Goal: Task Accomplishment & Management: Manage account settings

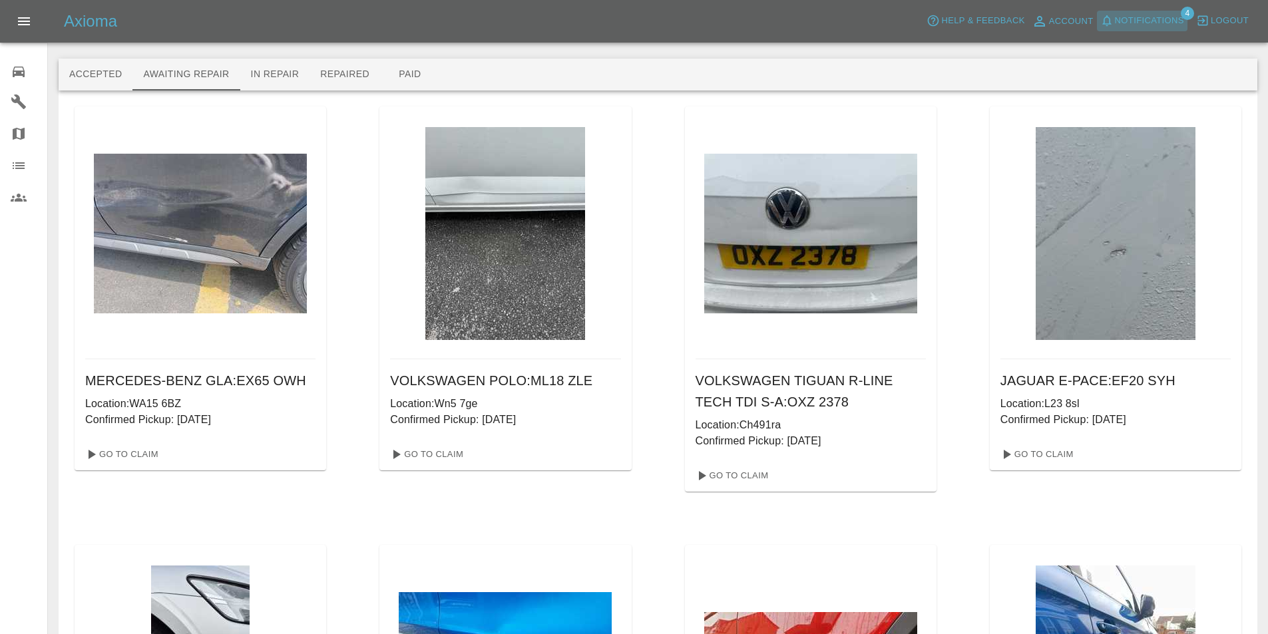
click at [1138, 12] on button "Notifications" at bounding box center [1142, 21] width 91 height 21
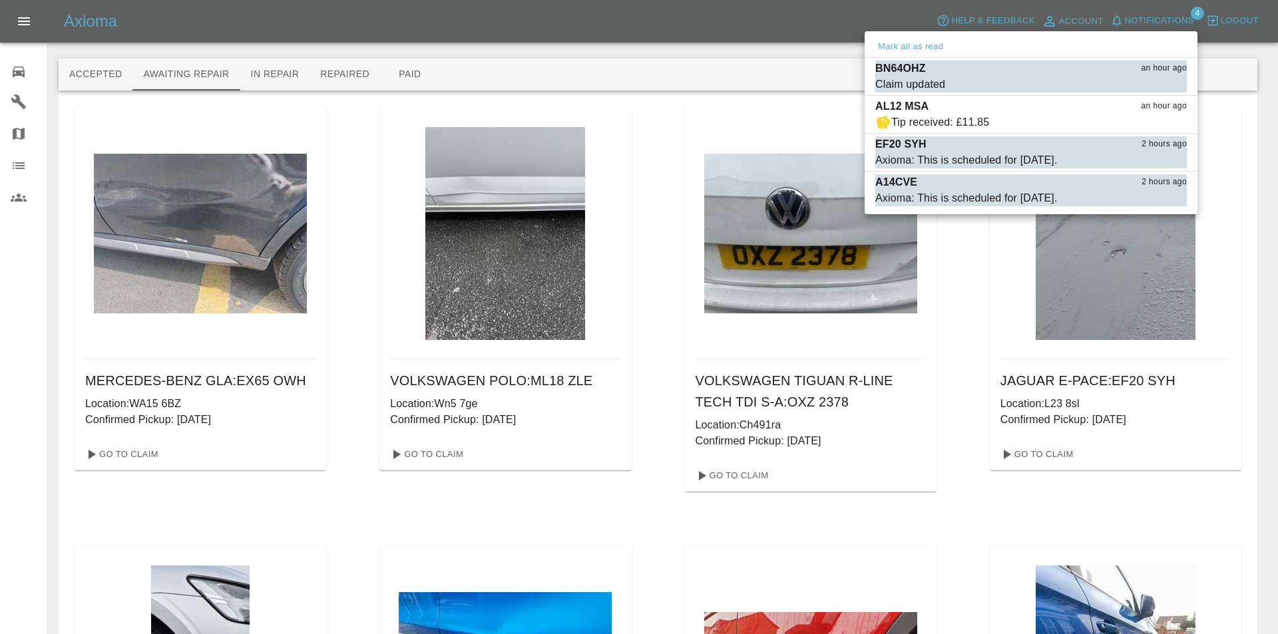
click at [602, 68] on div at bounding box center [639, 317] width 1278 height 634
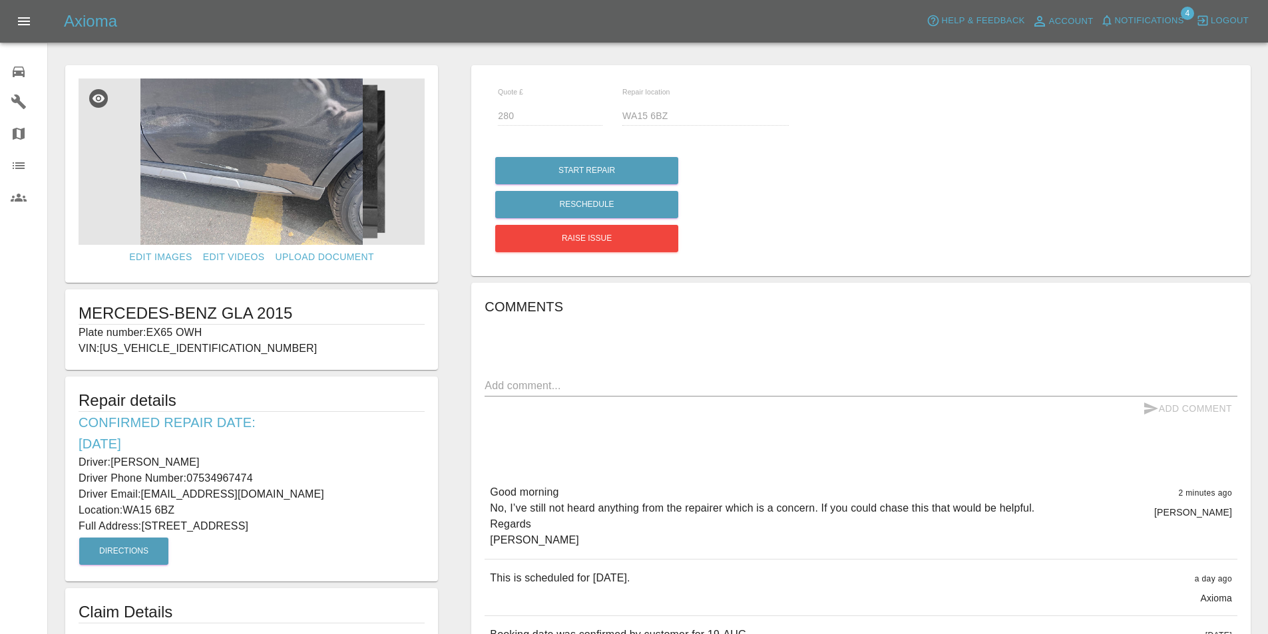
click at [362, 341] on p "VIN: [US_VEHICLE_IDENTIFICATION_NUMBER]" at bounding box center [252, 349] width 346 height 16
click at [15, 72] on icon at bounding box center [19, 72] width 16 height 16
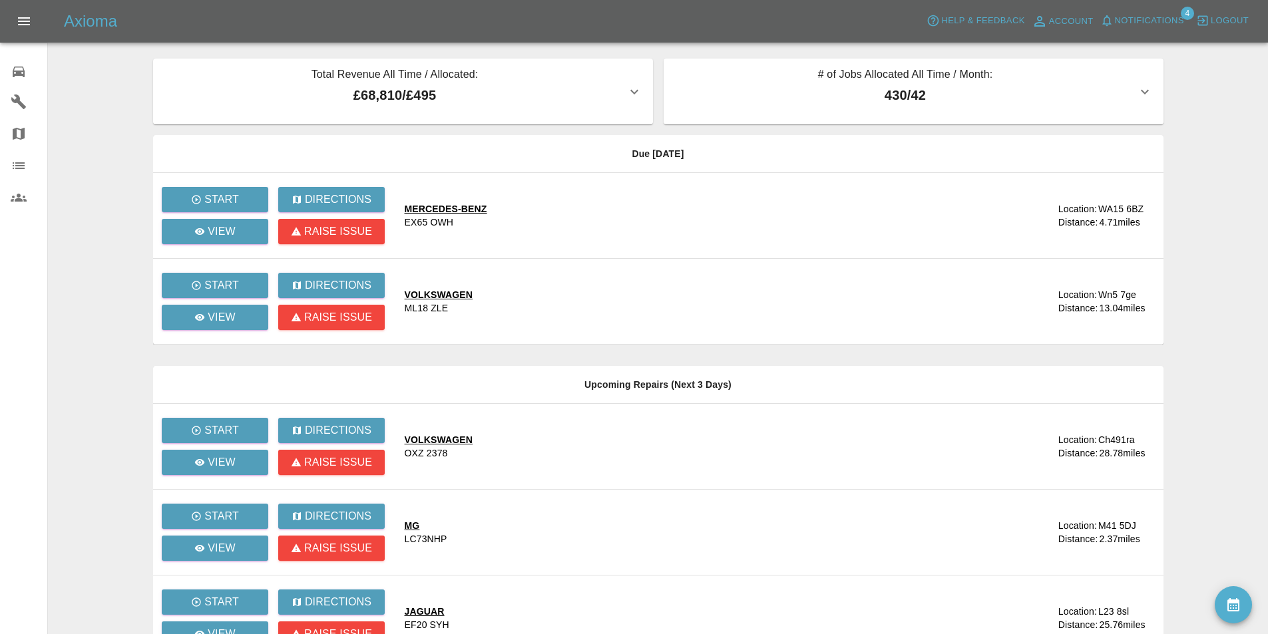
drag, startPoint x: 107, startPoint y: 89, endPoint x: 95, endPoint y: 87, distance: 12.1
click at [101, 88] on main "Total Revenue All Time / Allocated: £68,810 / £495 Sprayway Smart Repairs NW : …" at bounding box center [634, 406] width 1268 height 812
click at [1149, 15] on span "Notifications" at bounding box center [1149, 20] width 69 height 15
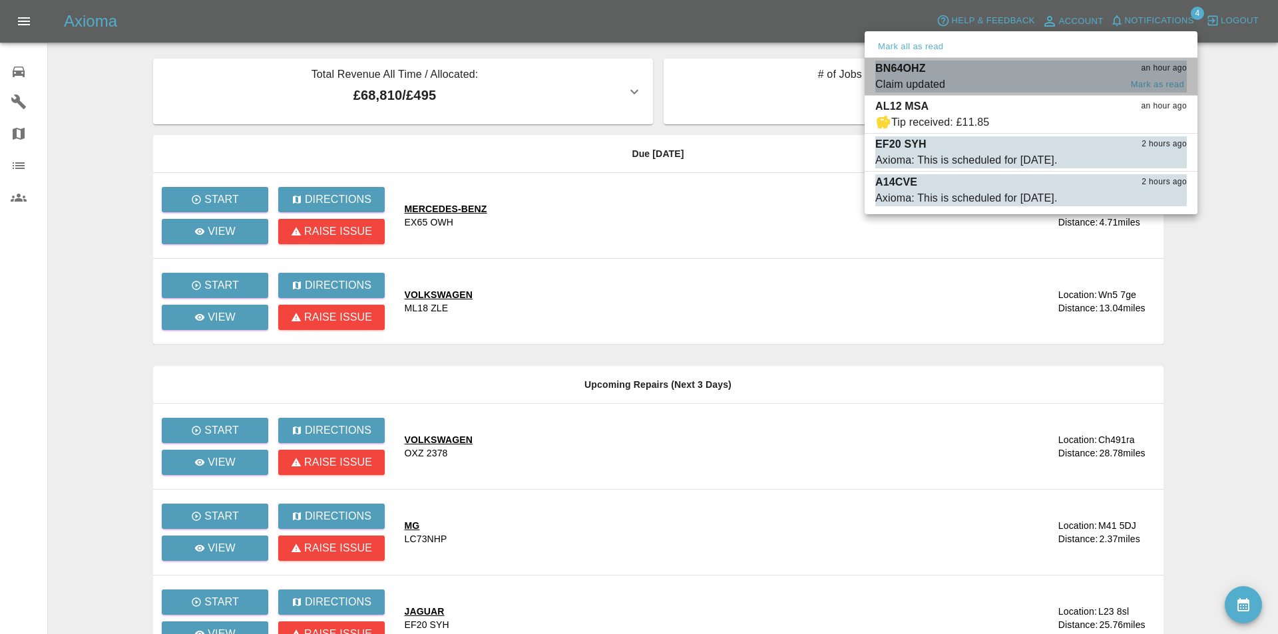
click at [1039, 75] on div "BN64OHZ an hour ago" at bounding box center [1032, 69] width 312 height 16
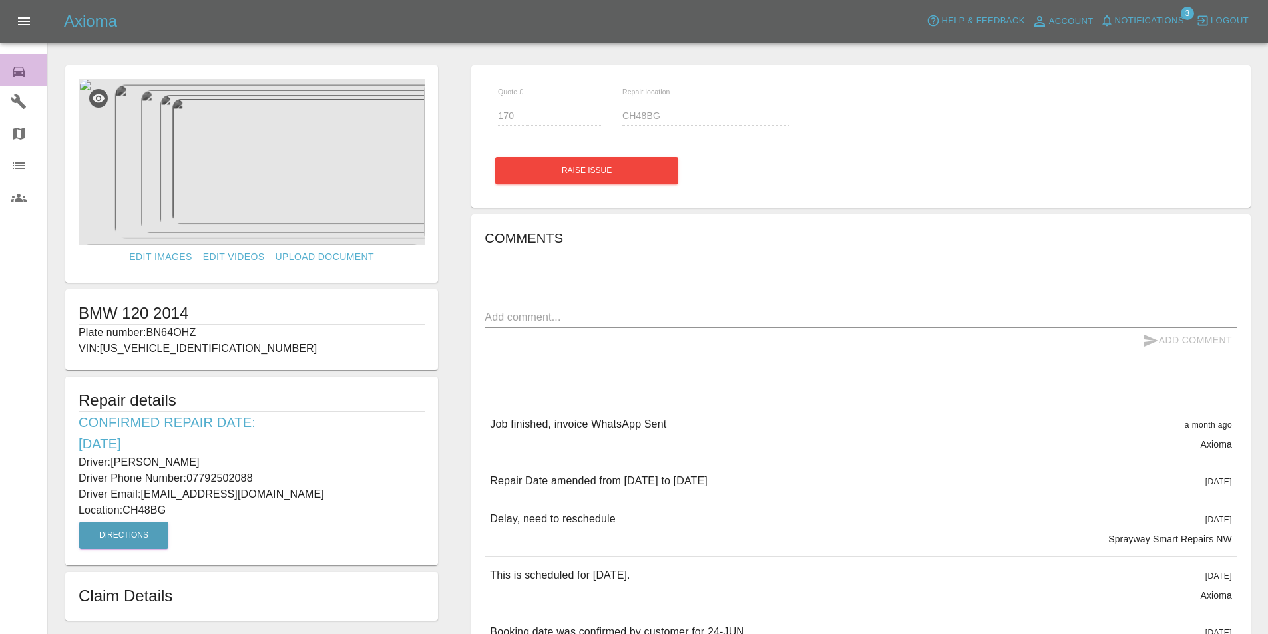
click at [13, 65] on icon at bounding box center [19, 72] width 16 height 16
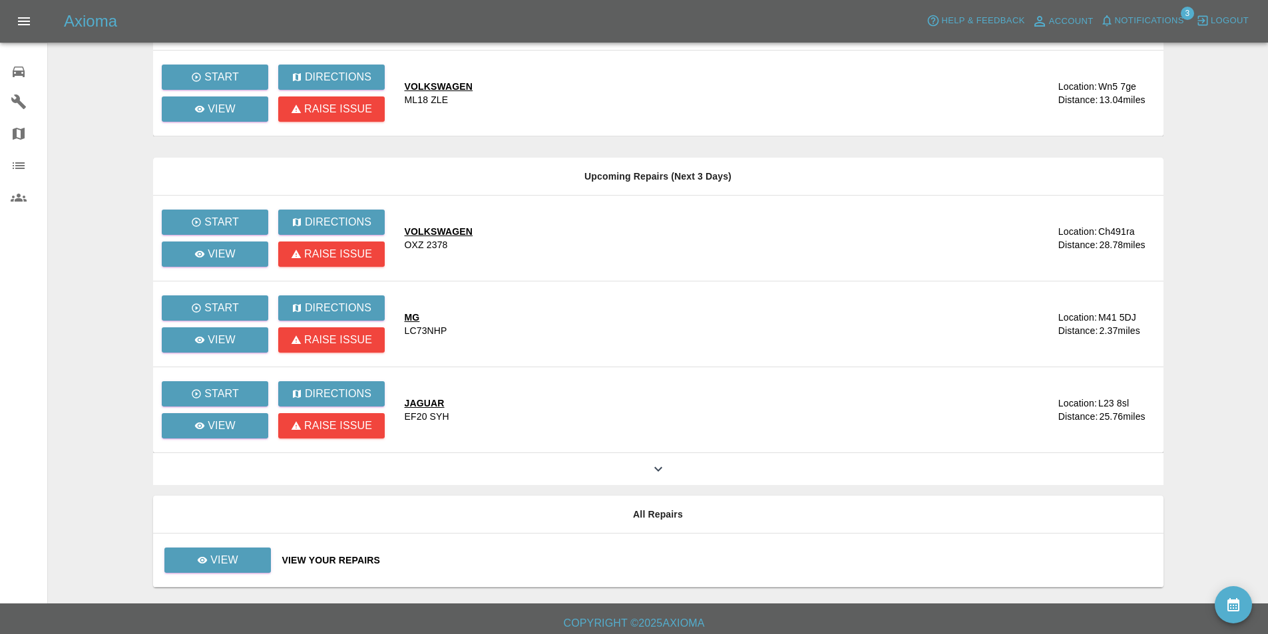
scroll to position [215, 0]
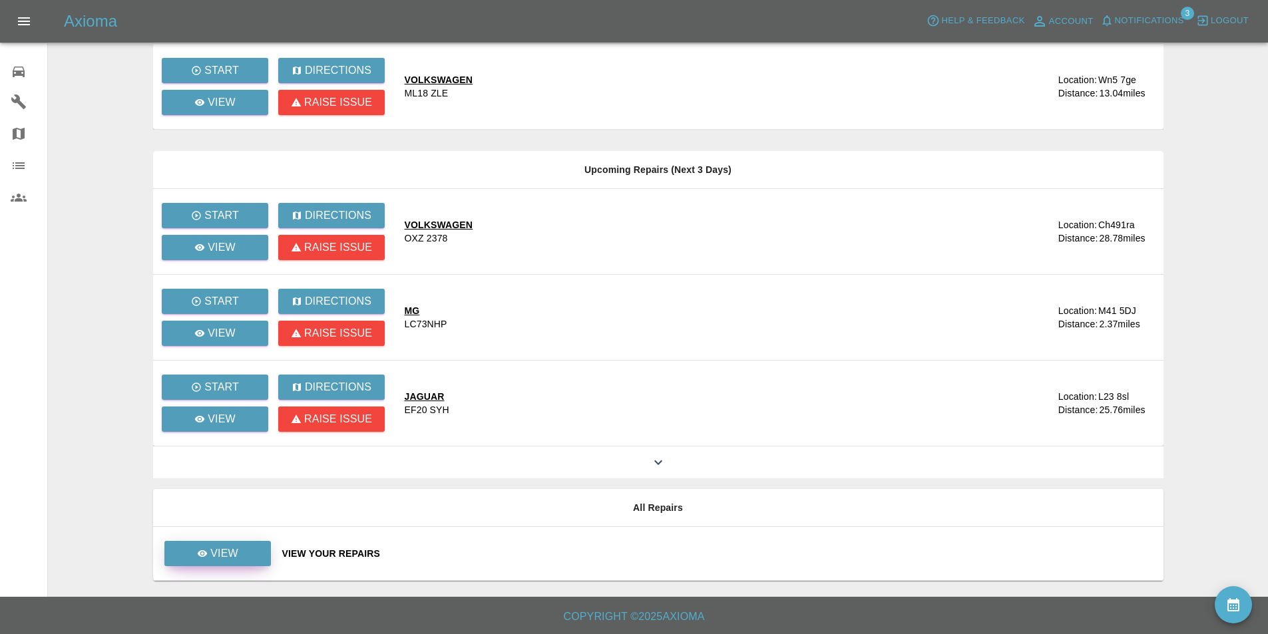
click at [238, 555] on p "View" at bounding box center [224, 554] width 28 height 16
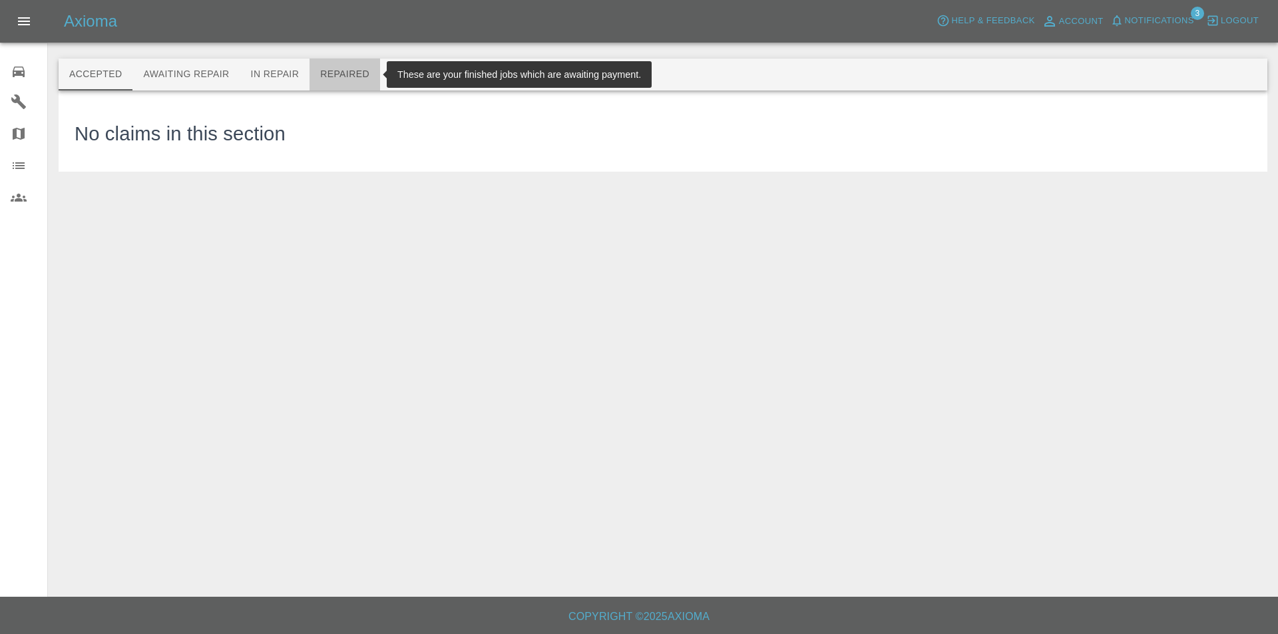
click at [342, 69] on button "Repaired" at bounding box center [345, 75] width 71 height 32
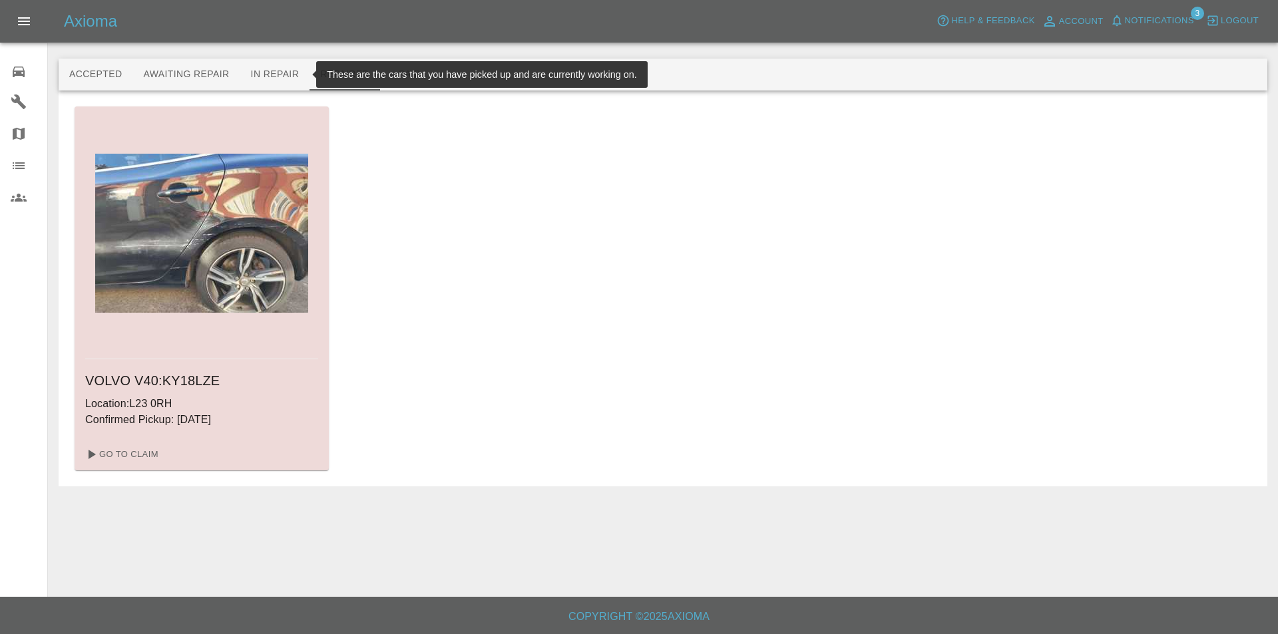
click at [281, 71] on button "In Repair" at bounding box center [275, 75] width 70 height 32
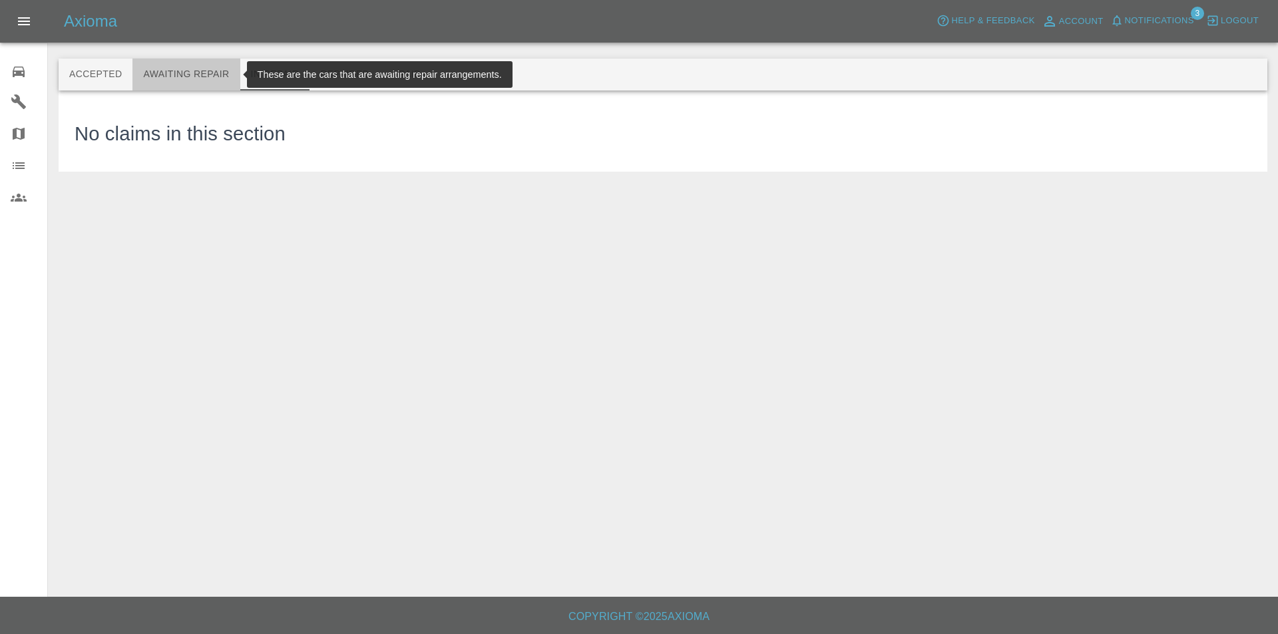
click at [180, 63] on button "Awaiting Repair" at bounding box center [185, 75] width 107 height 32
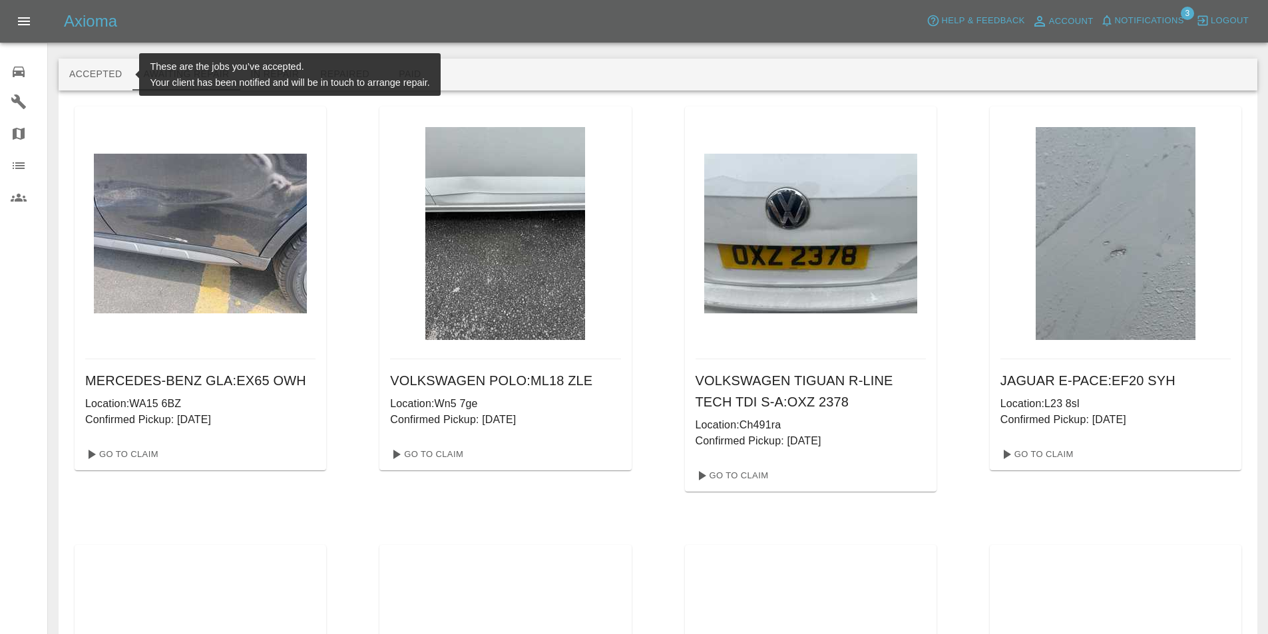
click at [97, 72] on button "Accepted" at bounding box center [96, 75] width 74 height 32
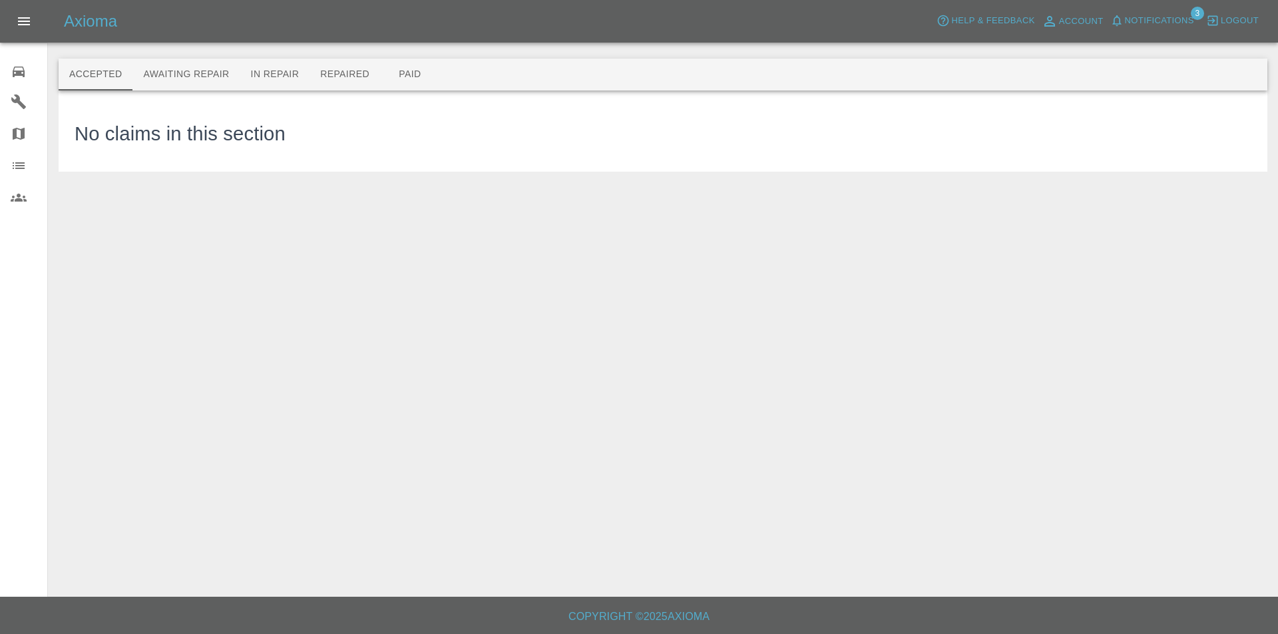
click at [7, 62] on link "0 Repair home" at bounding box center [23, 70] width 47 height 32
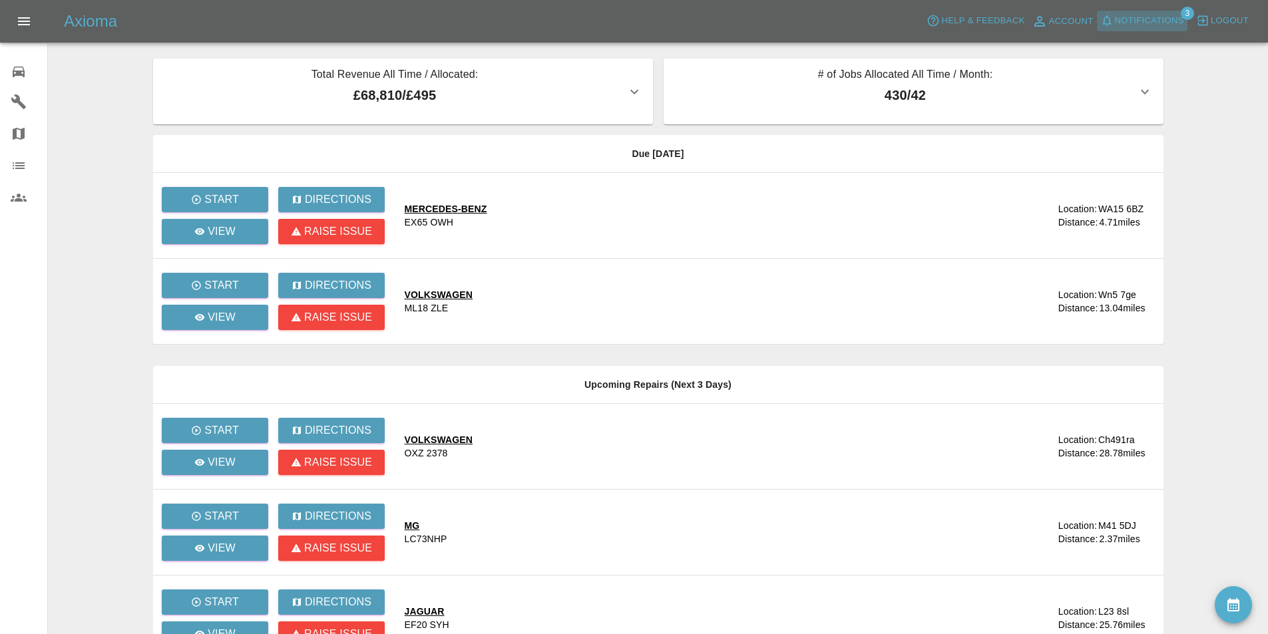
click at [1153, 18] on span "Notifications" at bounding box center [1149, 20] width 69 height 15
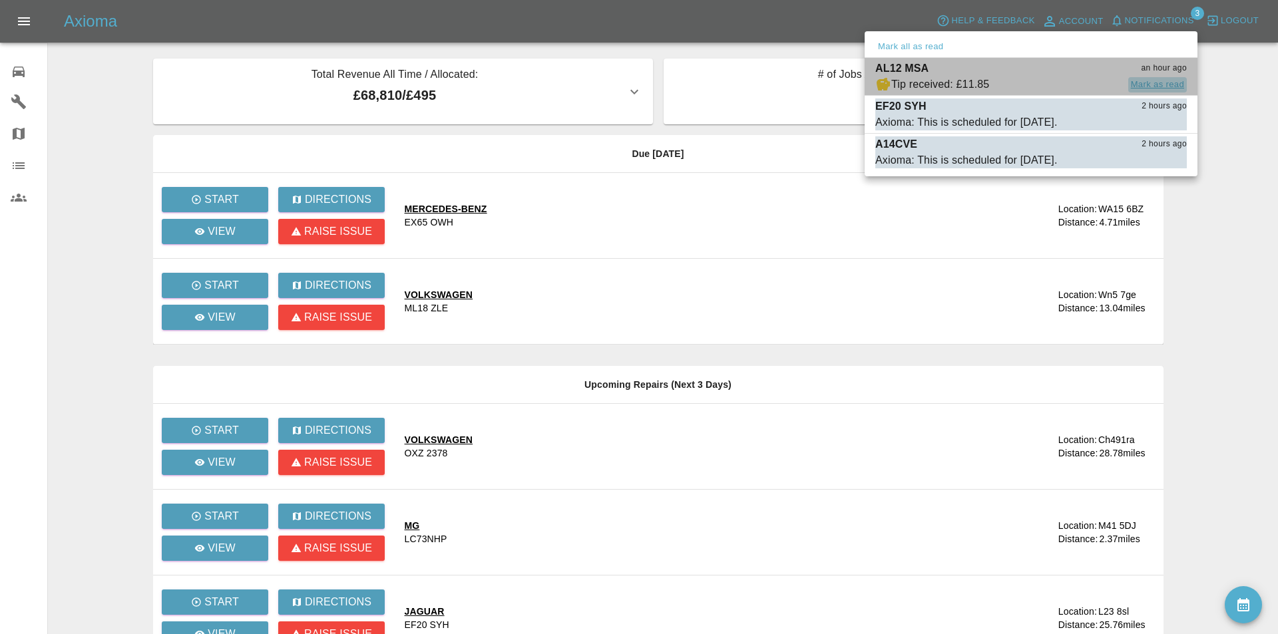
click at [1160, 81] on button "Mark as read" at bounding box center [1158, 84] width 59 height 15
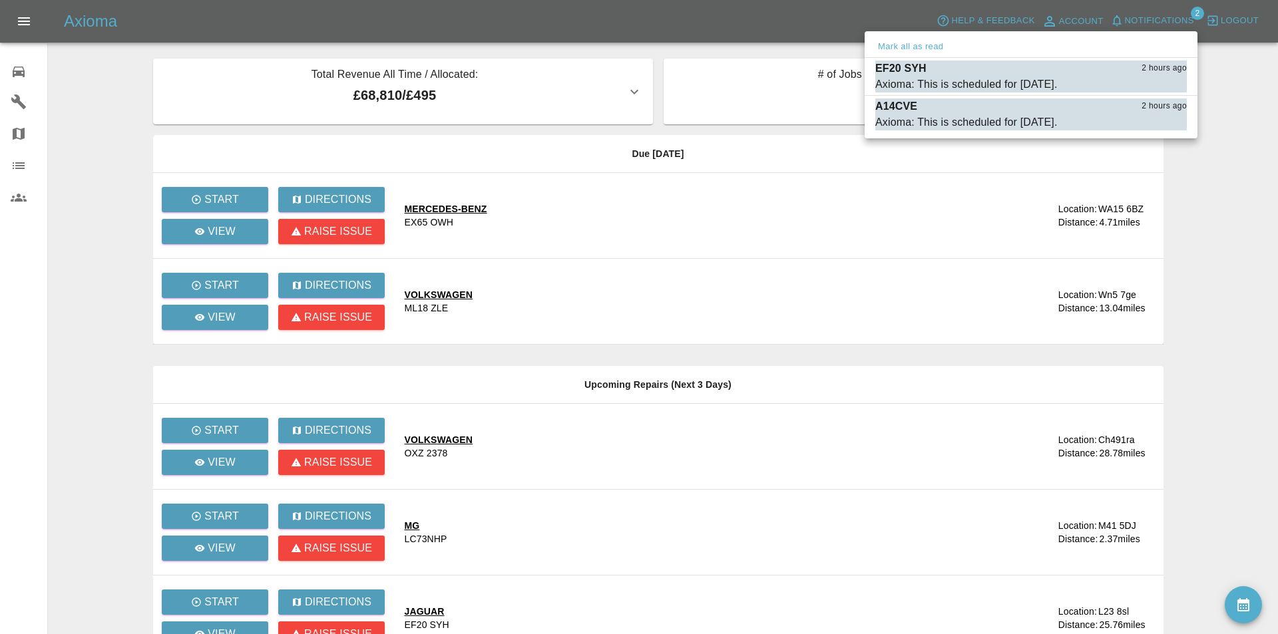
click at [493, 11] on div at bounding box center [639, 317] width 1278 height 634
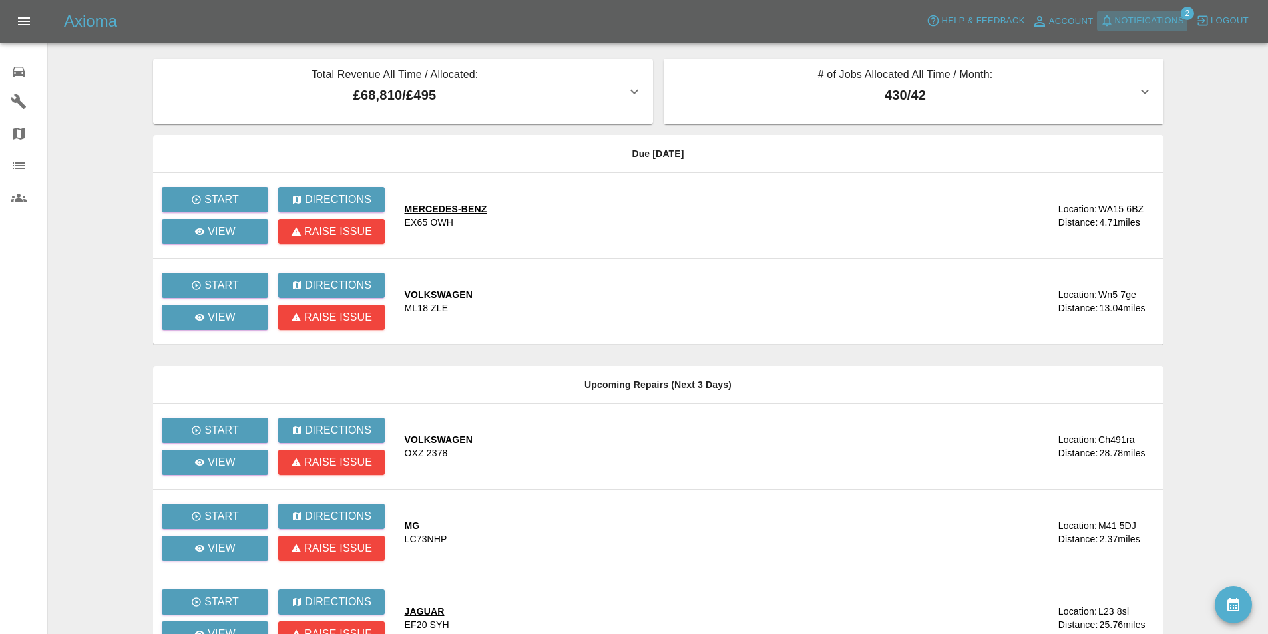
click at [1144, 16] on span "Notifications" at bounding box center [1149, 20] width 69 height 15
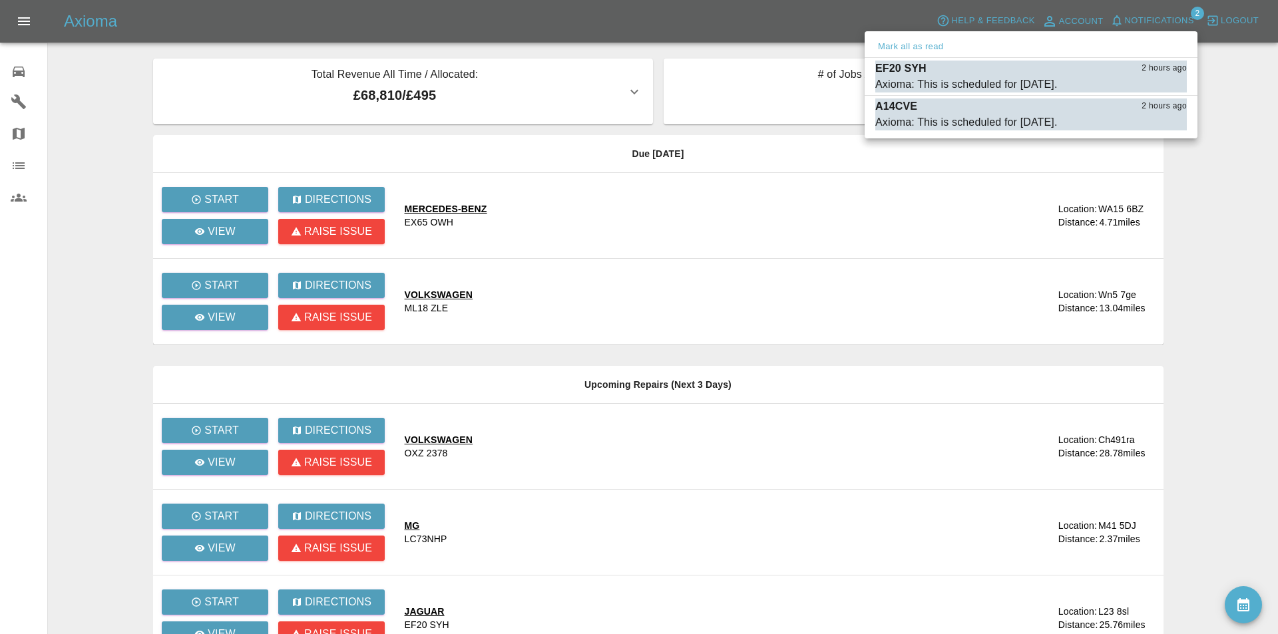
click at [603, 18] on div at bounding box center [639, 317] width 1278 height 634
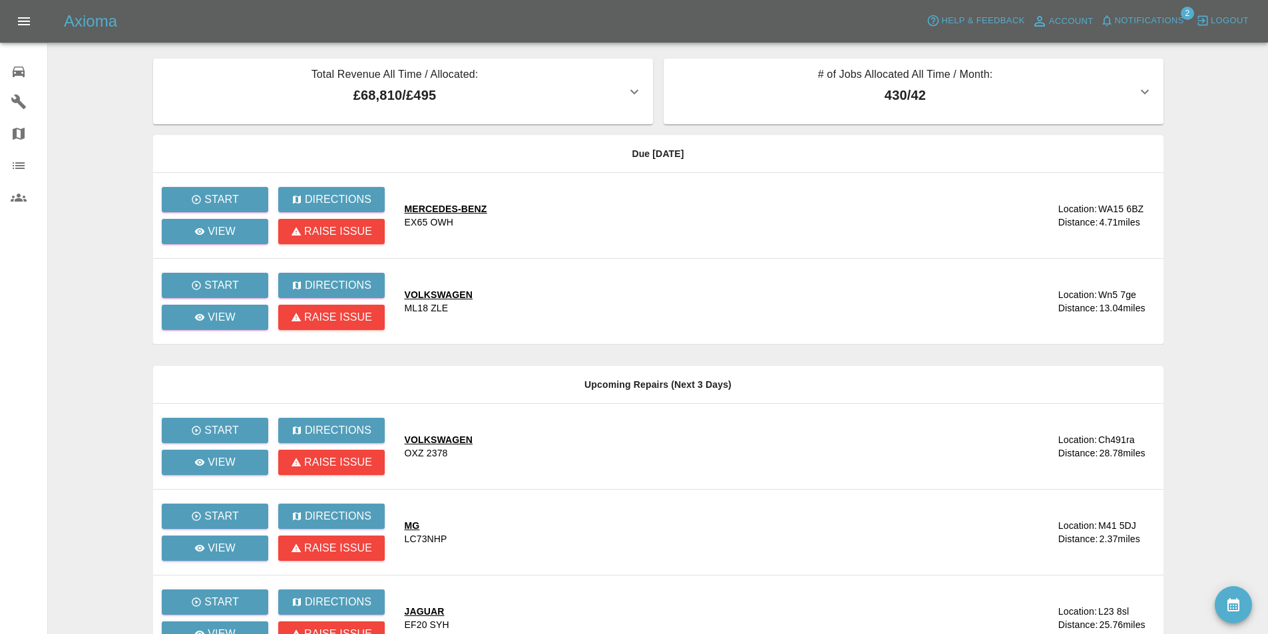
click at [1194, 83] on main "Total Revenue All Time / Allocated: £68,810 / £495 Sprayway Smart Repairs NW : …" at bounding box center [634, 406] width 1268 height 812
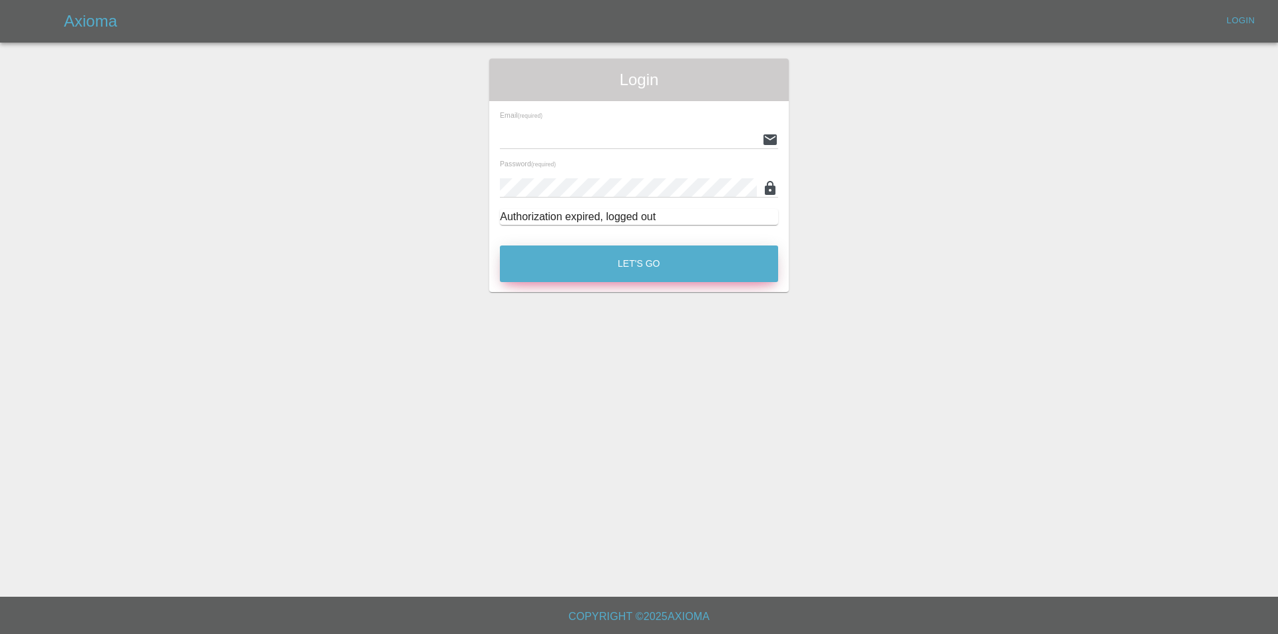
type input "info@spraywaysmartrepairs.co.uk"
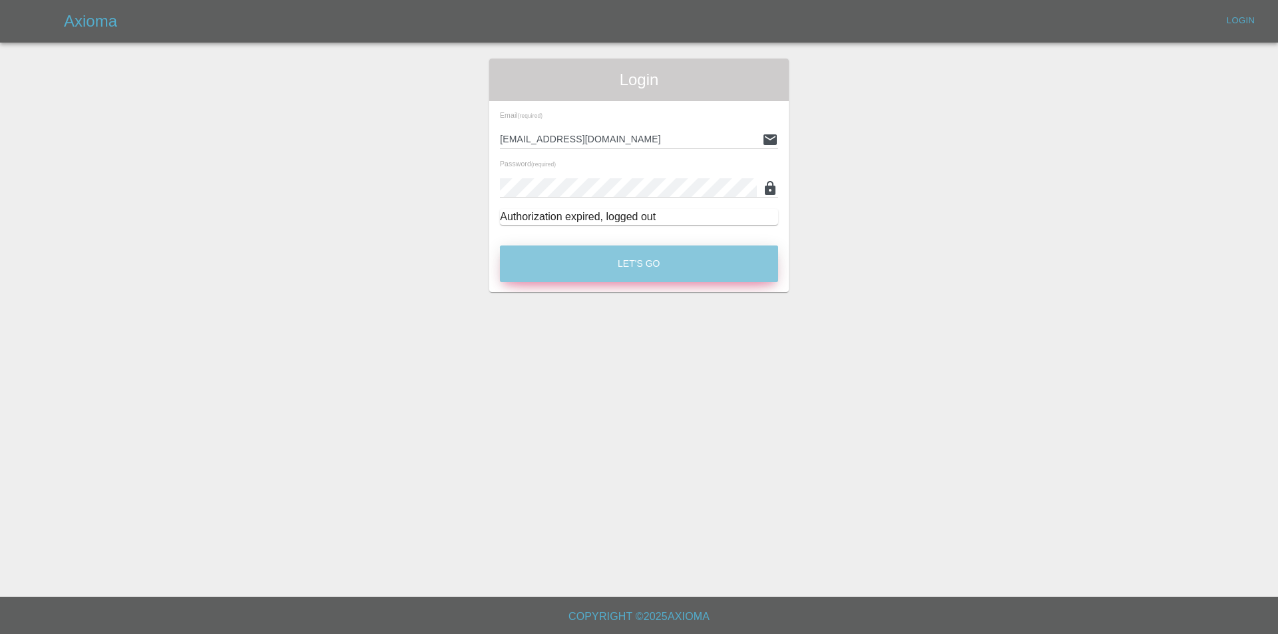
click at [694, 270] on button "Let's Go" at bounding box center [639, 264] width 278 height 37
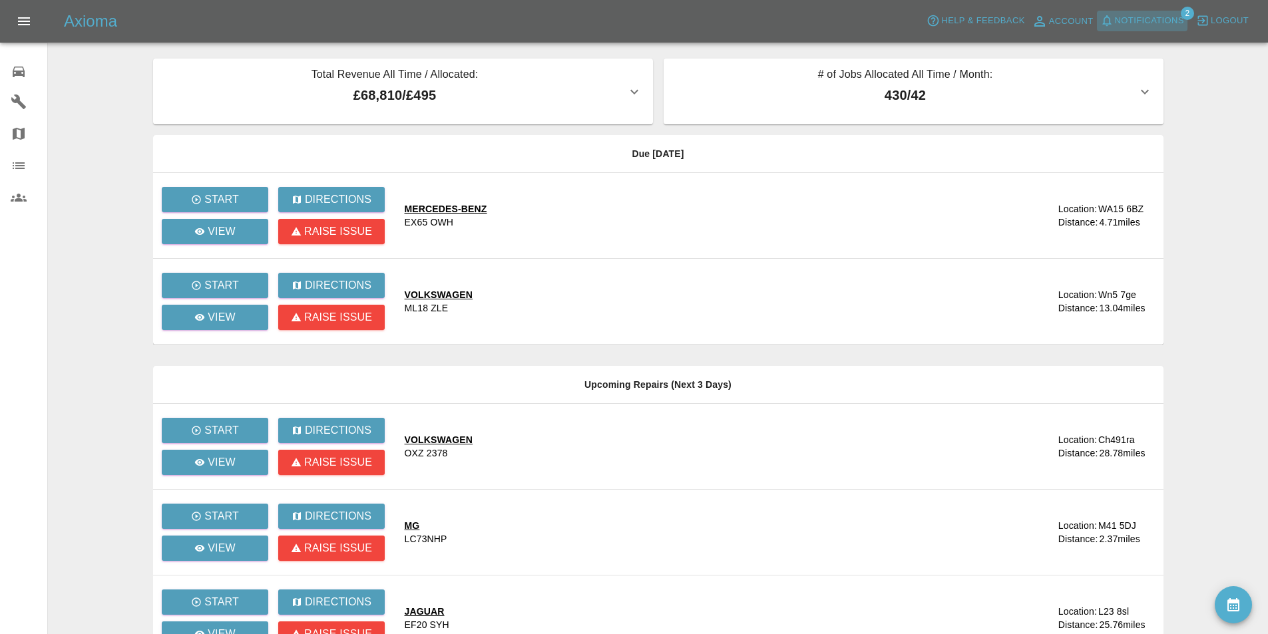
click at [1141, 14] on span "Notifications" at bounding box center [1149, 20] width 69 height 15
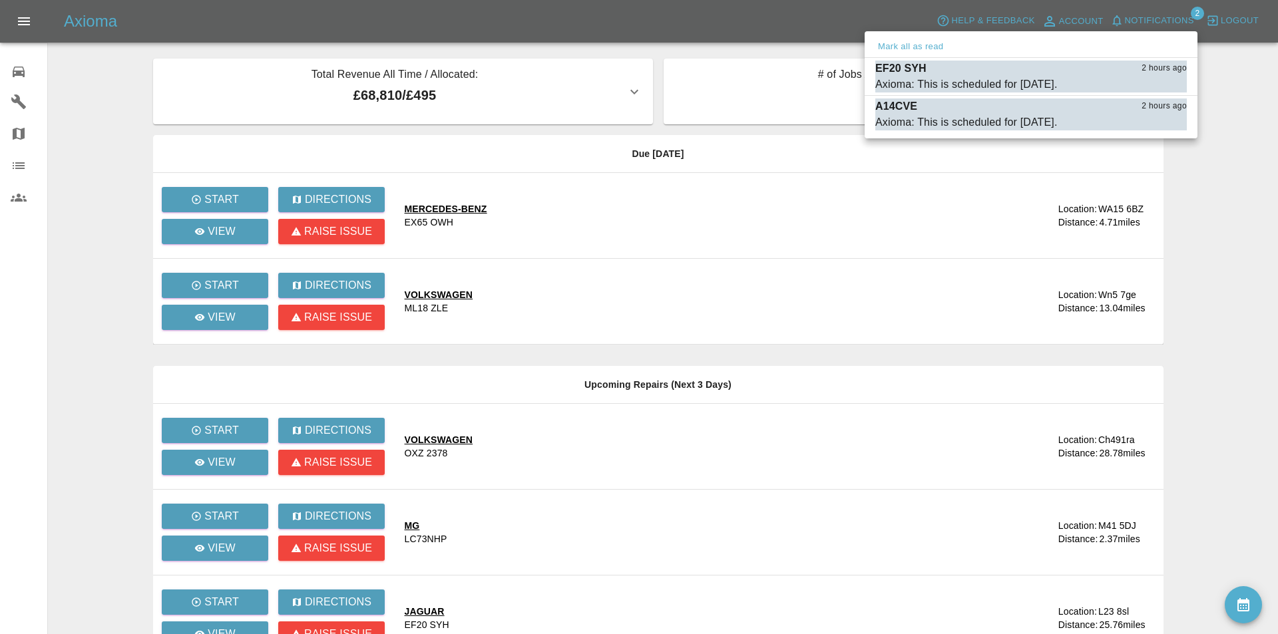
click at [754, 19] on div at bounding box center [639, 317] width 1278 height 634
